Goal: Browse casually: Explore the website without a specific task or goal

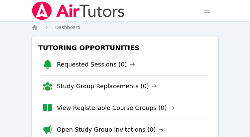
scroll to position [9, 0]
